Goal: Task Accomplishment & Management: Manage account settings

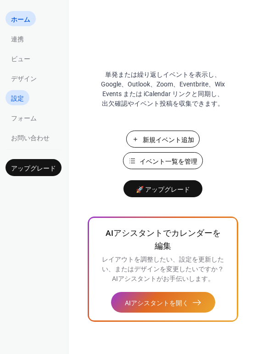
click at [22, 96] on span "設定" at bounding box center [17, 99] width 13 height 10
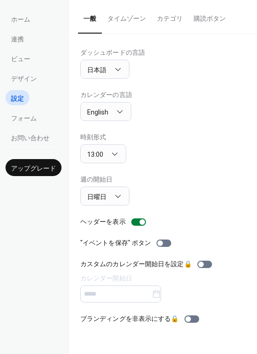
click at [131, 18] on button "タイムゾーン" at bounding box center [127, 16] width 50 height 33
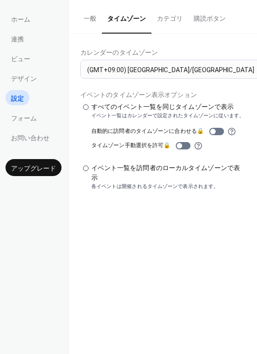
click at [165, 20] on button "カテゴリ" at bounding box center [170, 16] width 37 height 33
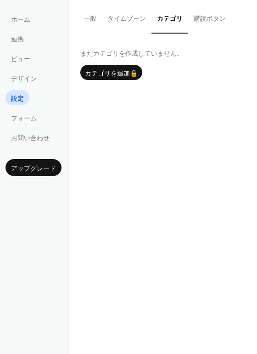
click at [199, 26] on button "購読ボタン" at bounding box center [209, 16] width 43 height 33
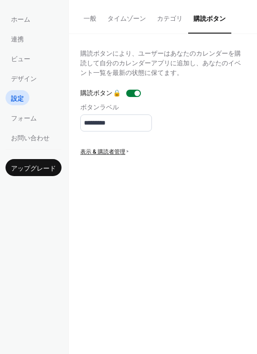
click at [170, 16] on button "カテゴリ" at bounding box center [170, 16] width 37 height 33
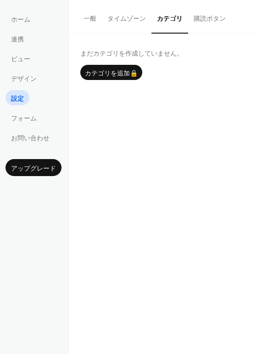
click at [137, 13] on button "タイムゾーン" at bounding box center [127, 16] width 50 height 33
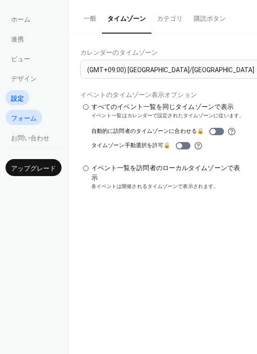
click at [34, 119] on span "フォーム" at bounding box center [24, 119] width 26 height 10
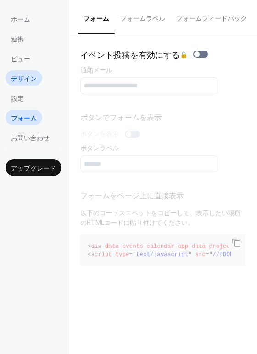
click at [31, 78] on span "デザイン" at bounding box center [24, 79] width 26 height 10
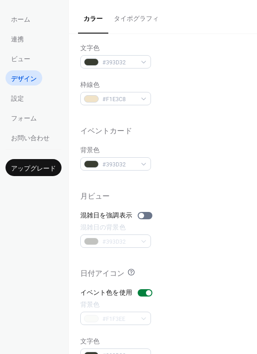
scroll to position [393, 0]
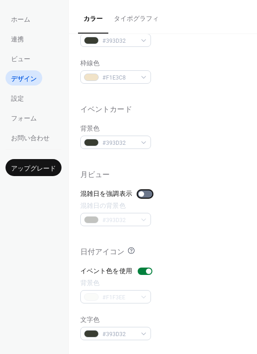
click at [140, 192] on div at bounding box center [142, 194] width 6 height 6
click at [140, 192] on div at bounding box center [145, 193] width 15 height 7
click at [140, 192] on div at bounding box center [142, 194] width 6 height 6
click at [140, 192] on div at bounding box center [145, 193] width 15 height 7
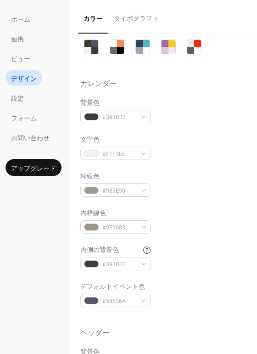
scroll to position [0, 0]
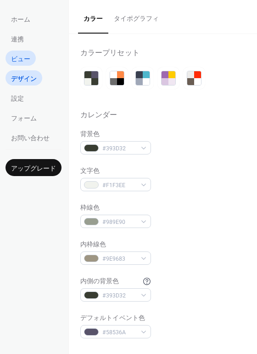
click at [24, 60] on span "ビュー" at bounding box center [20, 59] width 19 height 10
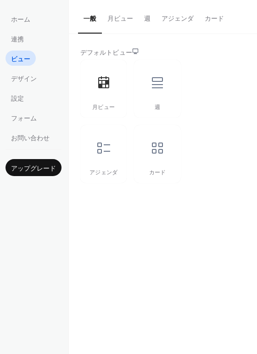
click at [128, 19] on button "月ビュー" at bounding box center [120, 16] width 37 height 33
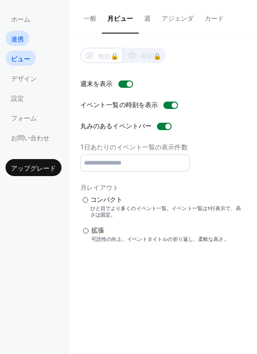
click at [23, 39] on span "連携" at bounding box center [17, 39] width 13 height 10
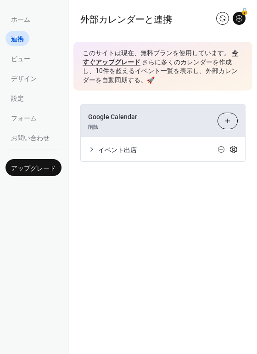
click at [233, 150] on icon at bounding box center [234, 149] width 3 height 3
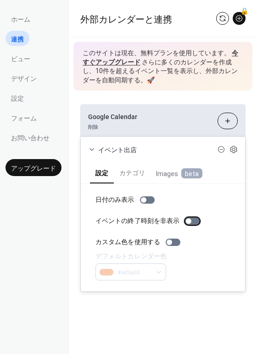
click at [188, 220] on div at bounding box center [189, 221] width 6 height 6
click at [188, 220] on div at bounding box center [192, 220] width 15 height 7
click at [144, 199] on div at bounding box center [144, 200] width 6 height 6
click at [144, 199] on div at bounding box center [147, 199] width 15 height 7
click at [169, 174] on span "Images beta" at bounding box center [179, 173] width 46 height 11
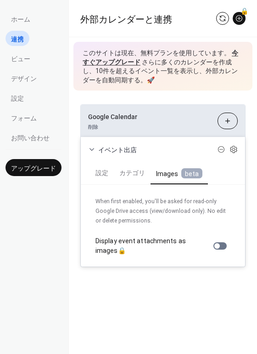
click at [187, 172] on span "beta" at bounding box center [192, 173] width 21 height 10
click at [128, 173] on button "カテゴリ" at bounding box center [132, 171] width 37 height 21
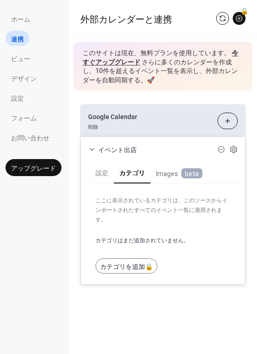
click at [110, 171] on button "設定" at bounding box center [102, 171] width 24 height 21
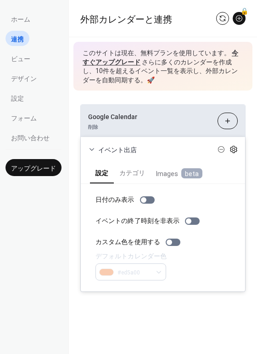
click at [235, 147] on icon at bounding box center [233, 149] width 7 height 7
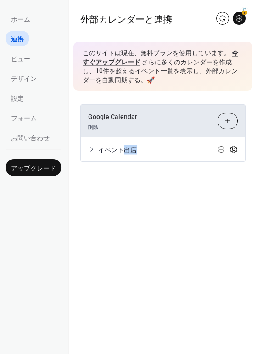
click at [235, 147] on icon at bounding box center [233, 149] width 7 height 7
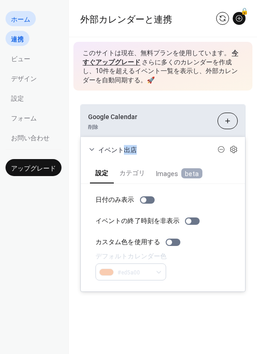
click at [21, 12] on link "ホーム" at bounding box center [21, 18] width 30 height 15
